Goal: Task Accomplishment & Management: Use online tool/utility

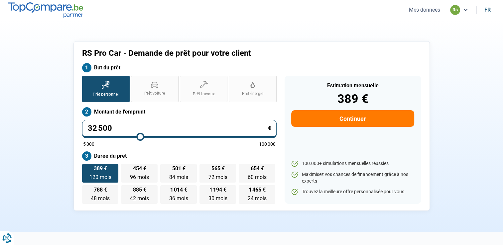
drag, startPoint x: 115, startPoint y: 128, endPoint x: 85, endPoint y: 130, distance: 29.6
click at [85, 130] on input "32 500" at bounding box center [179, 129] width 194 height 18
type input "4"
type input "5000"
type input "42"
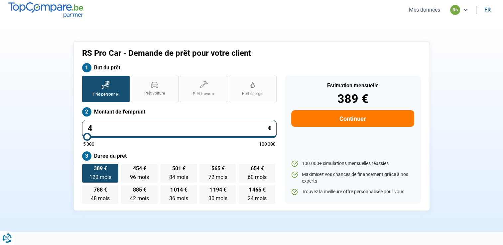
type input "5000"
type input "425"
type input "5000"
type input "4 250"
type input "5000"
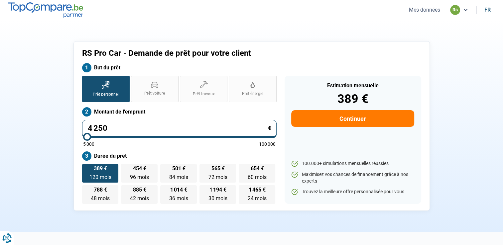
type input "42 500"
type input "42500"
type input "42 500"
click at [65, 6] on img at bounding box center [45, 9] width 75 height 15
click at [70, 9] on img at bounding box center [45, 9] width 75 height 15
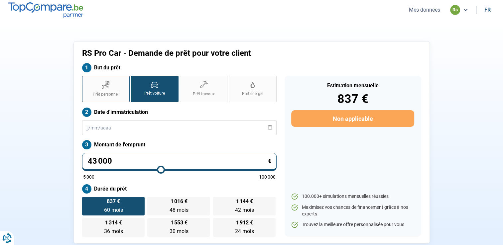
click at [109, 96] on span "Prêt personnel" at bounding box center [106, 95] width 26 height 6
click at [86, 80] on input "Prêt personnel" at bounding box center [84, 78] width 4 height 4
radio input "true"
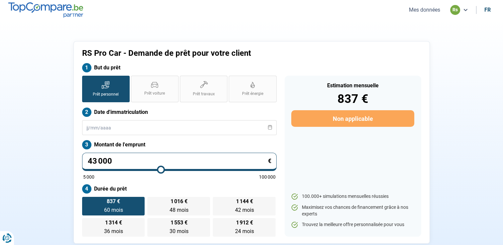
radio input "false"
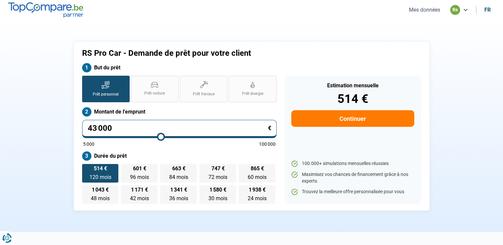
drag, startPoint x: 115, startPoint y: 126, endPoint x: 76, endPoint y: 129, distance: 39.3
click at [76, 129] on div "RS Pro Car - Demande de prêt pour votre client But du prêt Prêt personnel Prêt …" at bounding box center [251, 126] width 356 height 170
type input "4"
type input "5000"
type input "42"
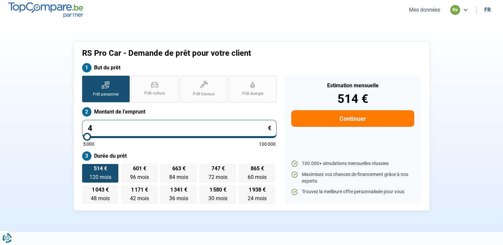
type input "5000"
type input "425"
type input "5000"
type input "4 250"
type input "5000"
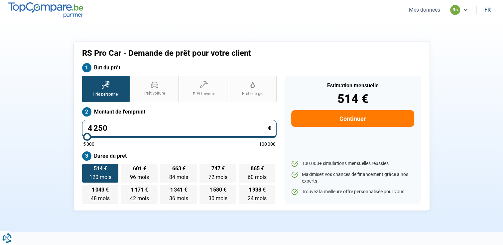
type input "42 500"
type input "42500"
click at [54, 146] on div "RS Pro Car - Demande de prêt pour votre client But du prêt Prêt personnel Prêt …" at bounding box center [251, 126] width 439 height 170
drag, startPoint x: 117, startPoint y: 127, endPoint x: 80, endPoint y: 130, distance: 37.0
click at [80, 130] on div "Prêt personnel Prêt voiture Prêt travaux Prêt énergie Prêt personnel Montant de…" at bounding box center [179, 140] width 202 height 128
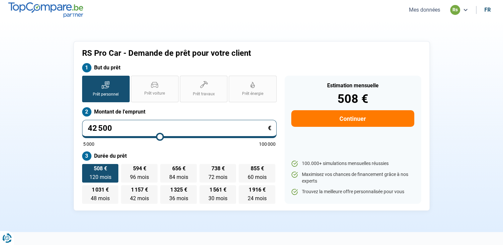
type input "2"
type input "5000"
type input "24"
type input "5000"
type input "245"
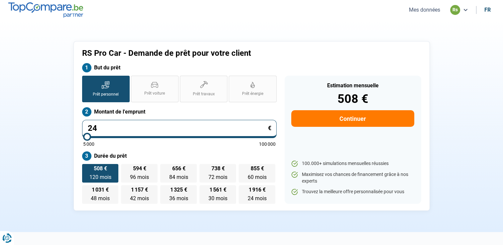
type input "5000"
type input "2 450"
type input "5000"
type input "24 500"
type input "24500"
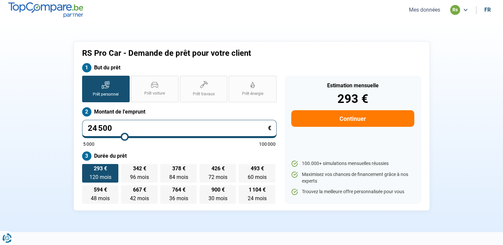
click at [64, 138] on div "RS Pro Car - Demande de prêt pour votre client But du prêt Prêt personnel Prêt …" at bounding box center [251, 126] width 439 height 170
click at [113, 128] on input "24 500" at bounding box center [179, 129] width 194 height 18
type input "2"
type input "5000"
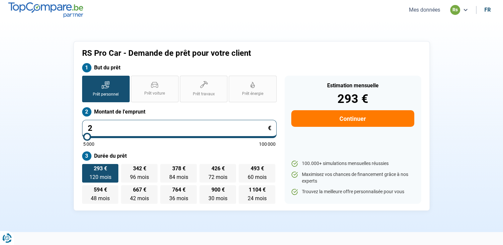
type input "26"
type input "5000"
type input "265"
type input "5000"
type input "2 650"
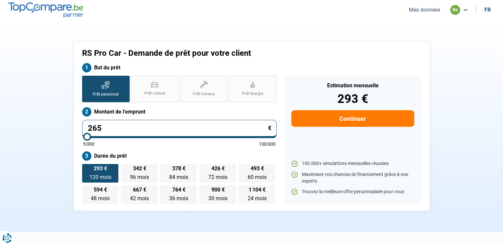
type input "5000"
type input "26 500"
type input "26500"
click at [54, 154] on div "RS Pro Car - Demande de prêt pour votre client But du prêt Prêt personnel Prêt …" at bounding box center [251, 126] width 439 height 170
click at [113, 126] on input "26 500" at bounding box center [179, 129] width 194 height 18
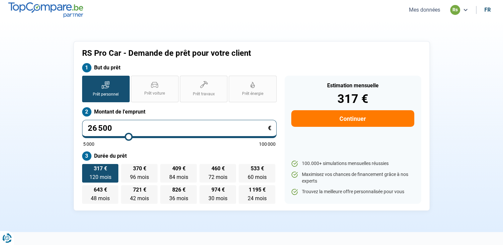
type input "2 650"
type input "5000"
type input "265"
type input "5000"
type input "26"
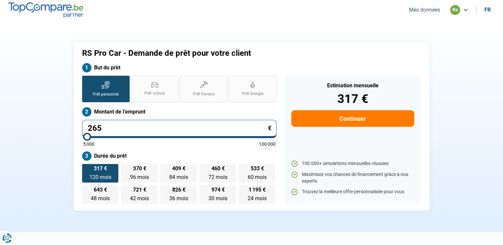
type input "5000"
type input "2"
type input "5000"
type input "24"
type input "5000"
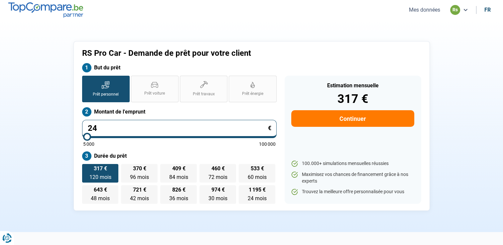
type input "245"
type input "5000"
type input "2 450"
type input "5000"
type input "24 500"
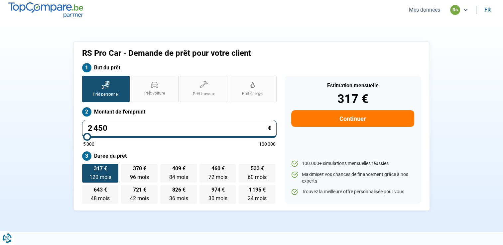
type input "24500"
type input "24 500"
click at [42, 160] on div "RS Pro Car - Demande de prêt pour votre client But du prêt Prêt personnel Prêt …" at bounding box center [251, 126] width 439 height 170
